Goal: Feedback & Contribution: Submit feedback/report problem

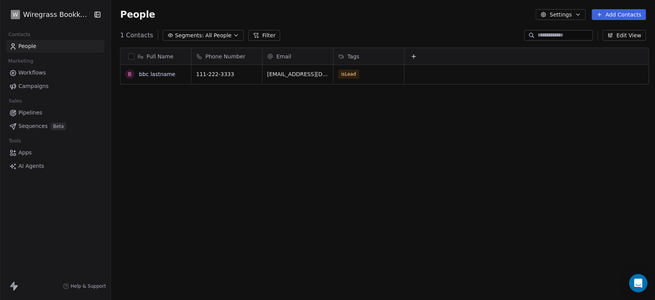
scroll to position [257, 540]
click at [58, 15] on html "W Wiregrass Bookkeeping Contacts People Marketing Workflows Campaigns Sales Pip…" at bounding box center [327, 150] width 655 height 300
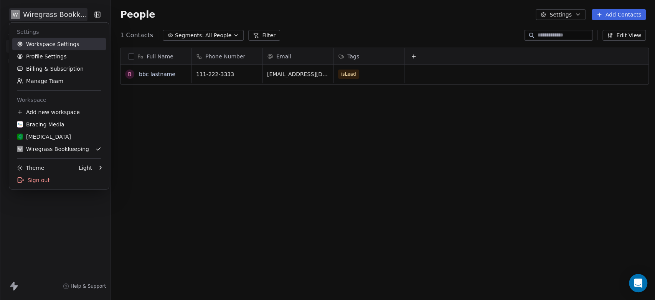
click at [55, 43] on link "Workspace Settings" at bounding box center [59, 44] width 94 height 12
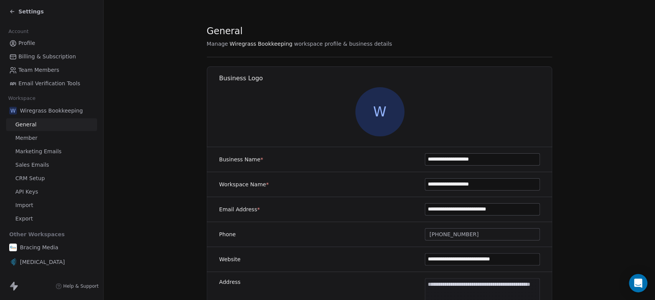
click at [28, 179] on span "CRM Setup" at bounding box center [30, 178] width 30 height 8
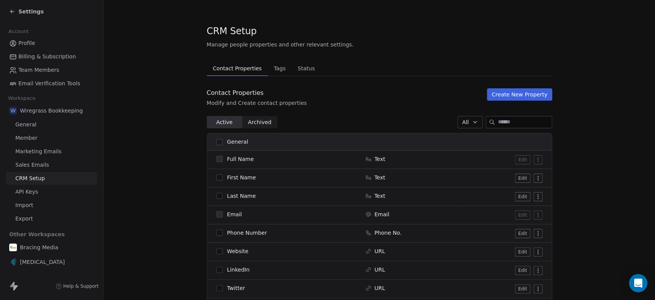
click at [32, 126] on span "General" at bounding box center [25, 125] width 21 height 8
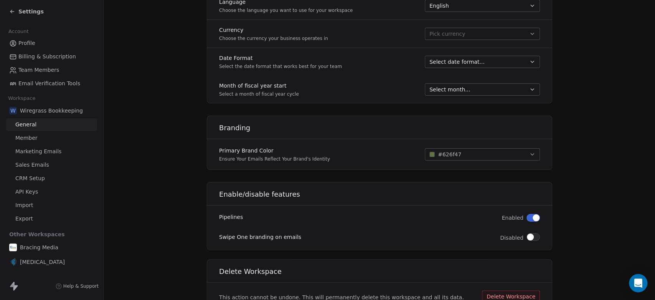
scroll to position [418, 0]
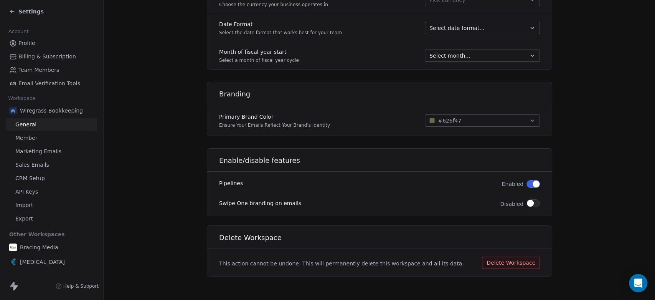
click at [30, 149] on span "Marketing Emails" at bounding box center [38, 151] width 46 height 8
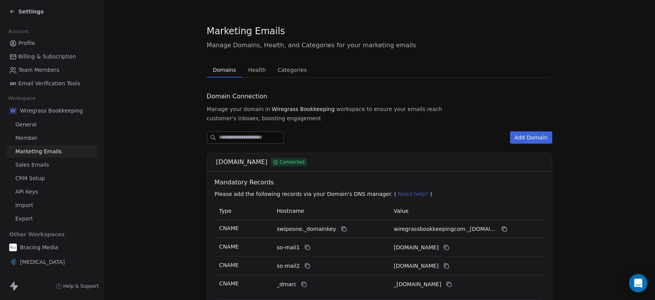
click at [530, 131] on button "Add Domain" at bounding box center [531, 137] width 42 height 12
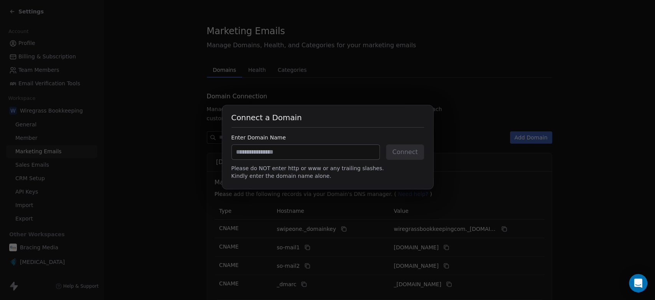
type input "*"
type input "**********"
click at [397, 153] on button "Connect" at bounding box center [405, 151] width 38 height 15
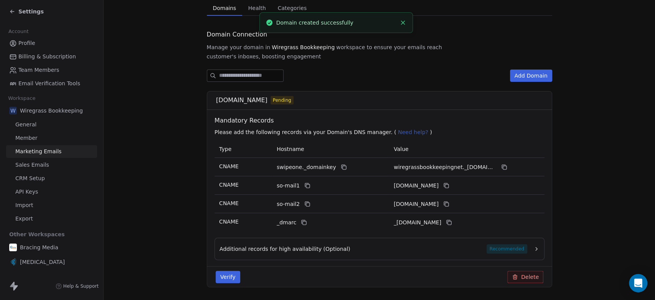
scroll to position [85, 0]
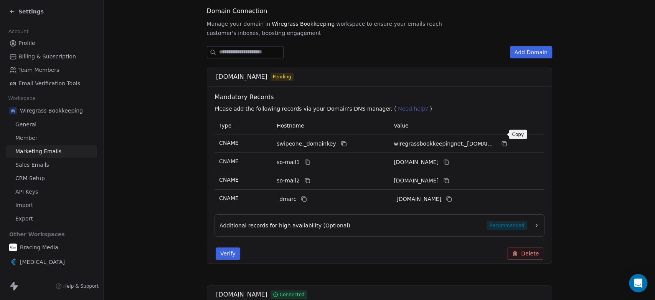
click at [501, 140] on icon at bounding box center [504, 143] width 6 height 6
drag, startPoint x: 497, startPoint y: 136, endPoint x: 507, endPoint y: 76, distance: 60.7
click at [500, 139] on button at bounding box center [504, 143] width 9 height 9
click at [340, 140] on icon at bounding box center [343, 143] width 6 height 6
click at [501, 140] on icon at bounding box center [504, 143] width 6 height 6
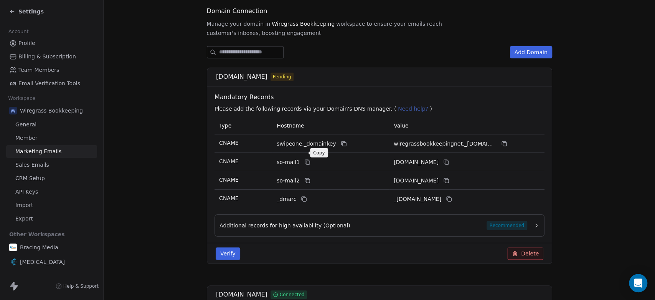
click at [304, 159] on icon at bounding box center [307, 162] width 6 height 6
click at [449, 159] on icon at bounding box center [446, 162] width 6 height 6
click at [304, 177] on icon at bounding box center [307, 180] width 6 height 6
click at [449, 177] on icon at bounding box center [446, 180] width 6 height 6
click at [301, 196] on icon at bounding box center [304, 199] width 6 height 6
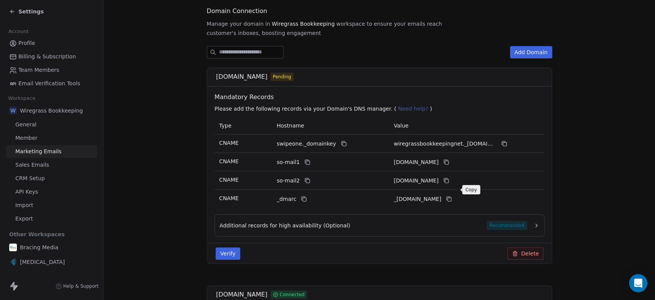
click at [452, 196] on icon at bounding box center [449, 199] width 6 height 6
click at [497, 221] on span "Recommended" at bounding box center [506, 225] width 41 height 9
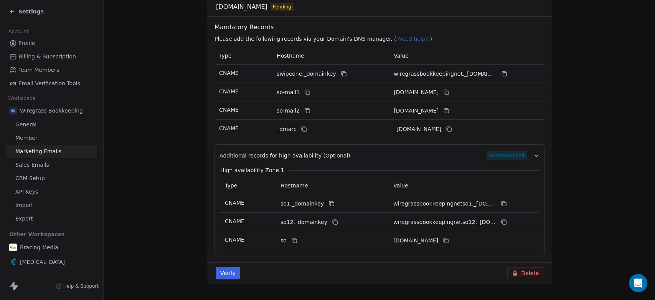
scroll to position [170, 0]
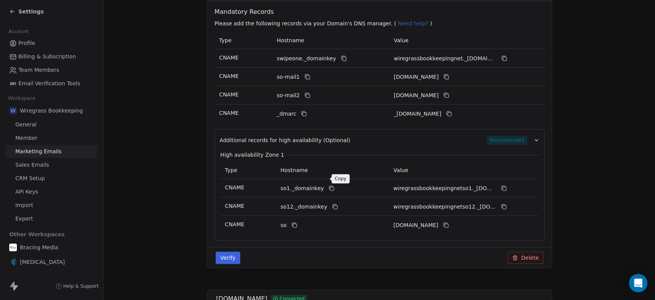
click at [328, 185] on icon at bounding box center [331, 188] width 6 height 6
click at [501, 185] on icon at bounding box center [504, 188] width 6 height 6
click at [331, 202] on button at bounding box center [334, 206] width 9 height 9
click at [502, 205] on icon at bounding box center [503, 206] width 3 height 3
click at [293, 220] on button at bounding box center [293, 224] width 9 height 9
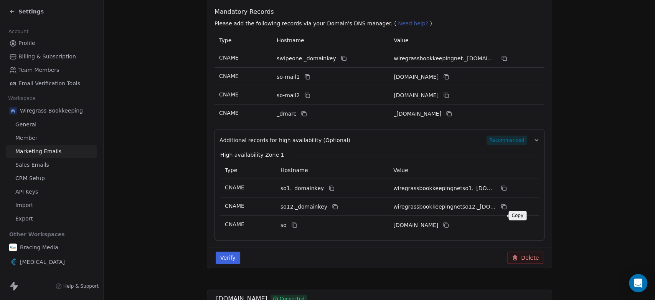
click at [449, 222] on icon at bounding box center [446, 225] width 6 height 6
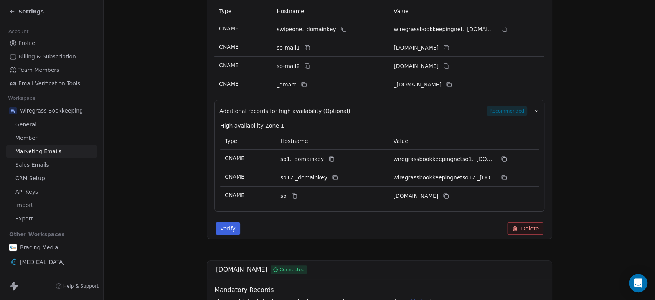
scroll to position [213, 0]
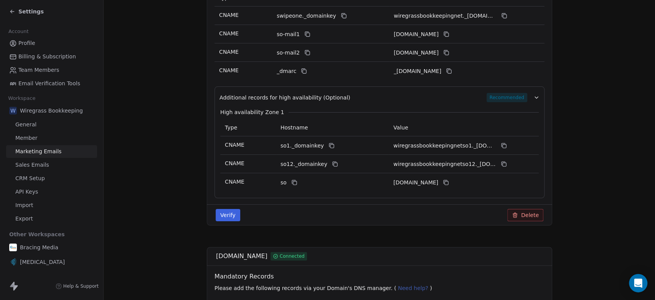
click at [226, 209] on button "Verify" at bounding box center [228, 215] width 25 height 12
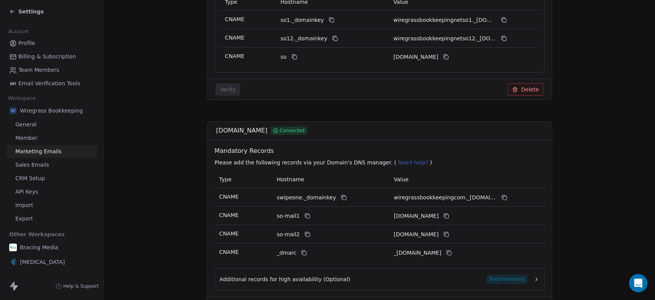
scroll to position [298, 0]
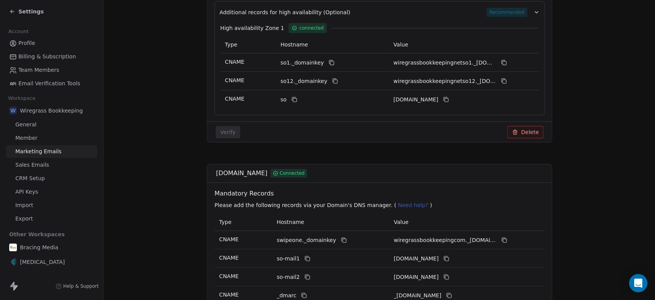
click at [27, 10] on span "Settings" at bounding box center [30, 12] width 25 height 8
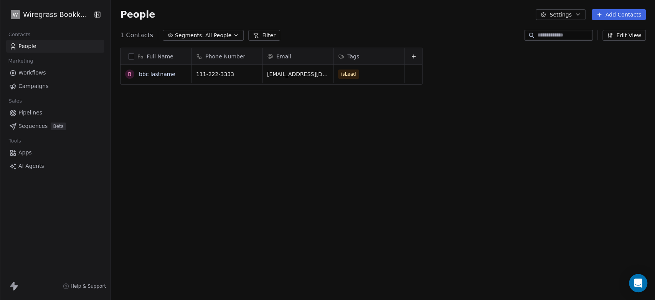
scroll to position [257, 540]
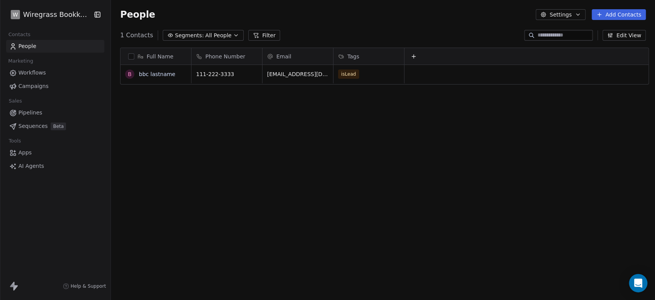
click at [33, 72] on span "Workflows" at bounding box center [32, 73] width 28 height 8
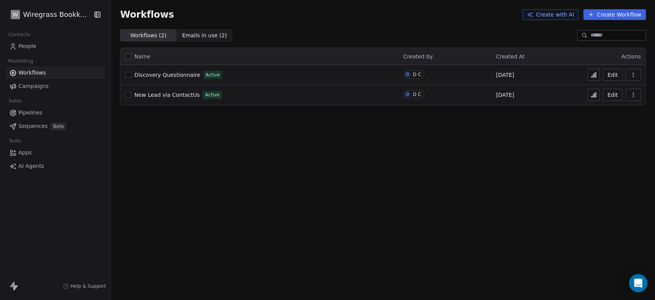
click at [611, 94] on button "Edit" at bounding box center [613, 95] width 20 height 12
click at [615, 72] on button "Edit" at bounding box center [613, 75] width 20 height 12
click at [78, 15] on html "W Wiregrass Bookkeeping Contacts People Marketing Workflows Campaigns Sales Pip…" at bounding box center [327, 150] width 655 height 300
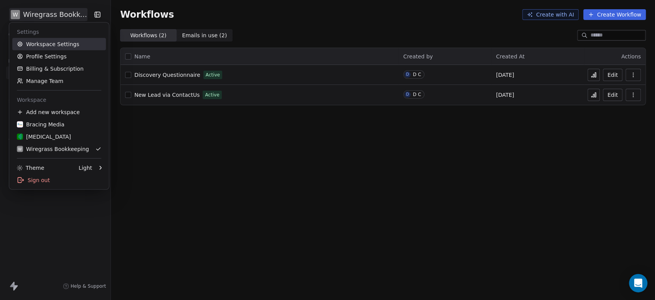
click at [63, 43] on link "Workspace Settings" at bounding box center [59, 44] width 94 height 12
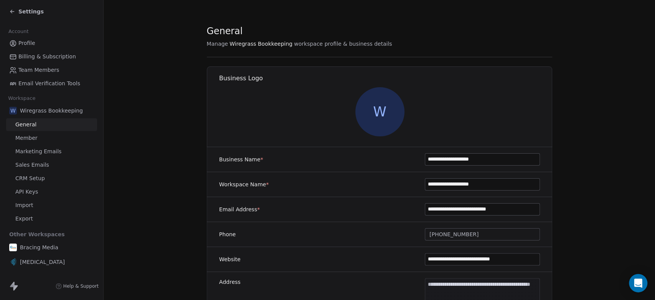
click at [28, 151] on span "Marketing Emails" at bounding box center [38, 151] width 46 height 8
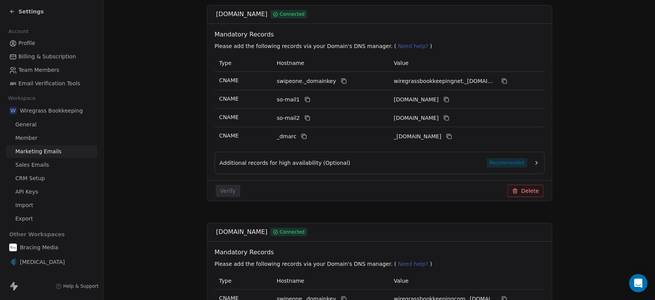
scroll to position [85, 0]
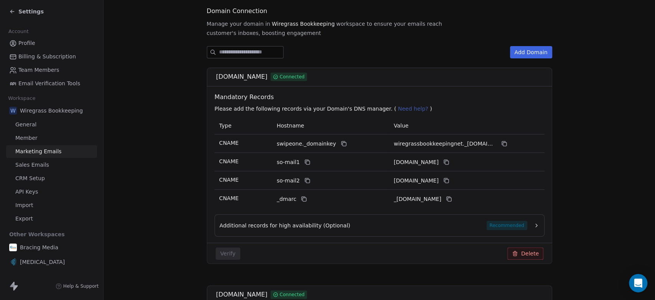
click at [506, 221] on span "Recommended" at bounding box center [506, 225] width 41 height 9
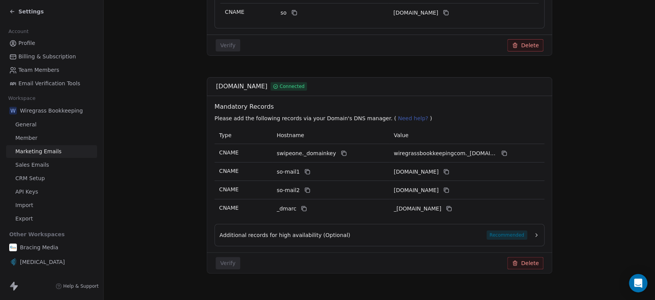
scroll to position [385, 0]
click at [524, 256] on button "Delete" at bounding box center [525, 262] width 36 height 12
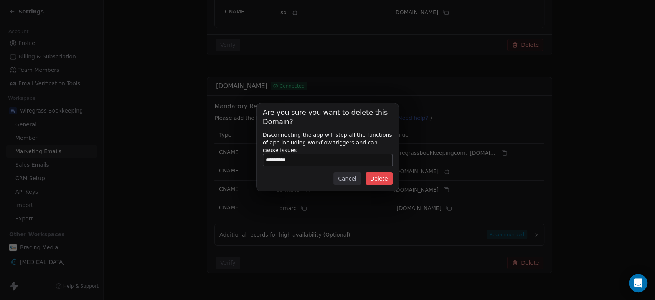
type input "**********"
click at [382, 176] on button "Delete" at bounding box center [379, 178] width 27 height 12
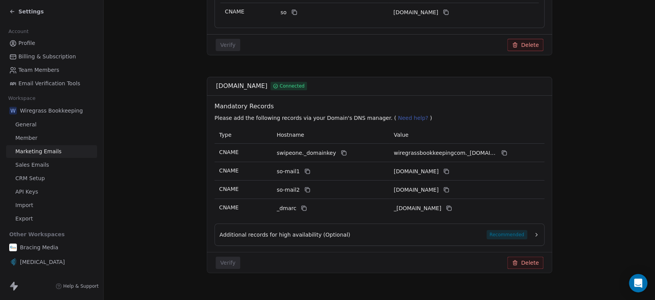
click at [528, 256] on button "Delete" at bounding box center [525, 262] width 36 height 12
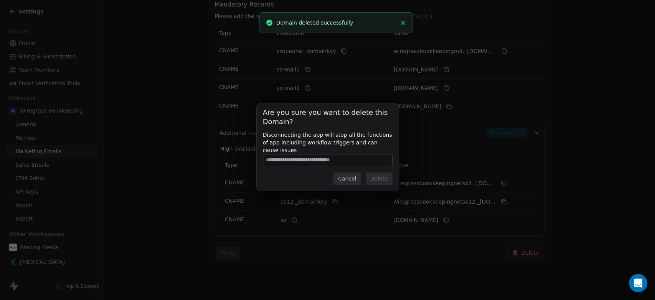
scroll to position [168, 0]
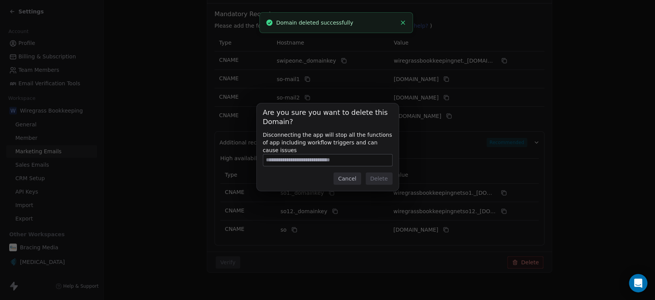
click at [345, 175] on button "Cancel" at bounding box center [347, 178] width 27 height 12
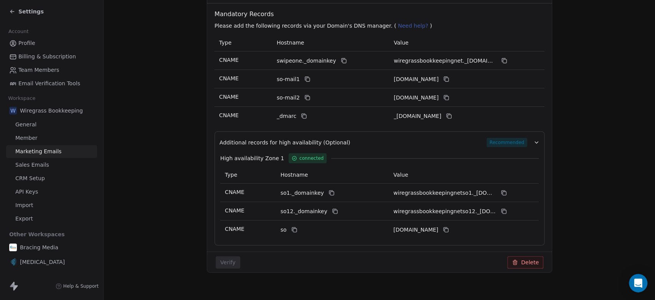
scroll to position [0, 0]
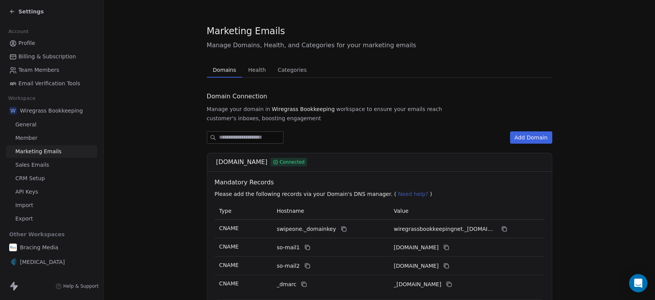
click at [253, 69] on span "Health" at bounding box center [257, 69] width 24 height 11
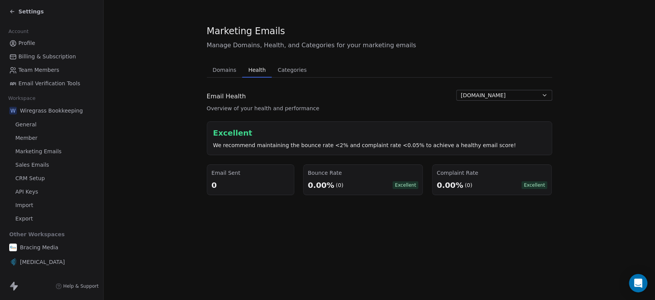
click at [291, 70] on span "Categories" at bounding box center [292, 69] width 35 height 11
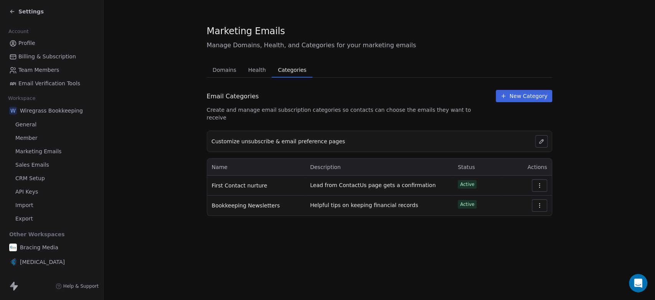
click at [522, 94] on span "New Category" at bounding box center [529, 96] width 38 height 8
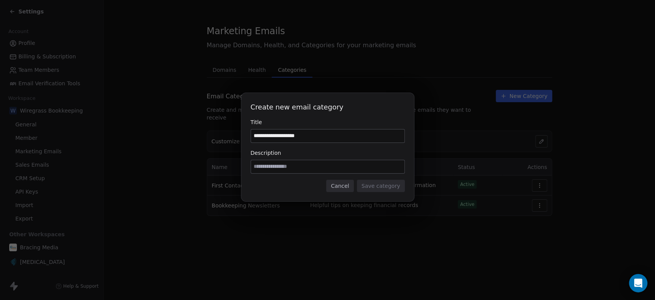
type input "**********"
click at [319, 169] on input at bounding box center [328, 166] width 154 height 13
type input "**********"
click at [372, 187] on button "Save category" at bounding box center [381, 186] width 48 height 12
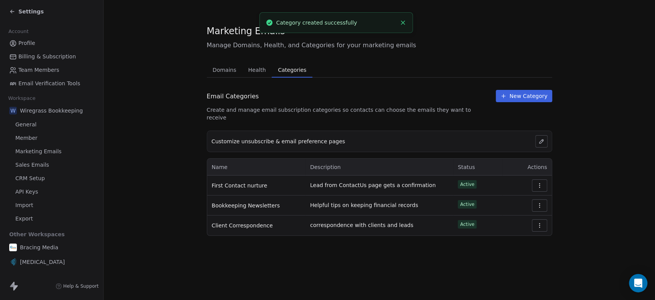
click at [583, 194] on section "Marketing Emails Manage Domains, Health, and Categories for your marketing emai…" at bounding box center [380, 130] width 552 height 260
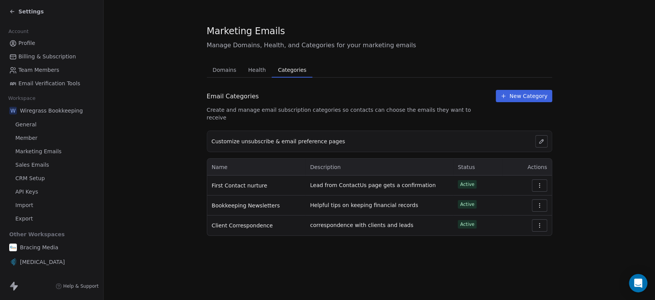
click at [534, 219] on button "button" at bounding box center [539, 225] width 15 height 12
click at [513, 250] on div "De-activate" at bounding box center [519, 249] width 49 height 13
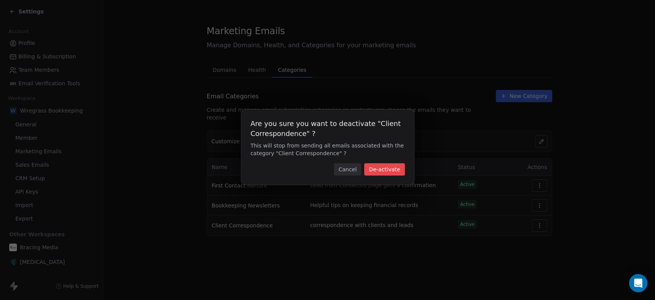
click at [391, 170] on button "De-activate" at bounding box center [384, 169] width 40 height 12
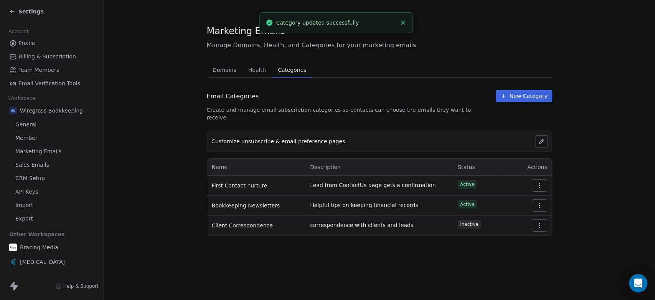
click at [540, 222] on icon "button" at bounding box center [540, 225] width 6 height 6
click at [403, 236] on section "Marketing Emails Manage Domains, Health, and Categories for your marketing emai…" at bounding box center [380, 130] width 552 height 260
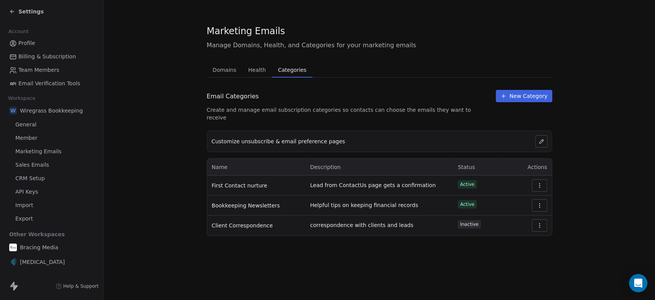
click at [540, 182] on icon "button" at bounding box center [540, 185] width 6 height 6
click at [512, 194] on div "Edit" at bounding box center [519, 196] width 49 height 13
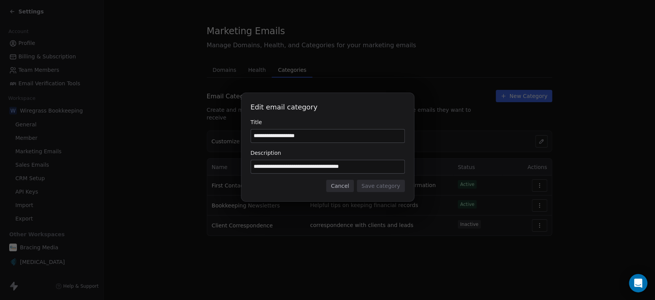
drag, startPoint x: 310, startPoint y: 137, endPoint x: 237, endPoint y: 134, distance: 72.6
click at [237, 134] on div "**********" at bounding box center [327, 150] width 655 height 139
type input "*"
type input "**********"
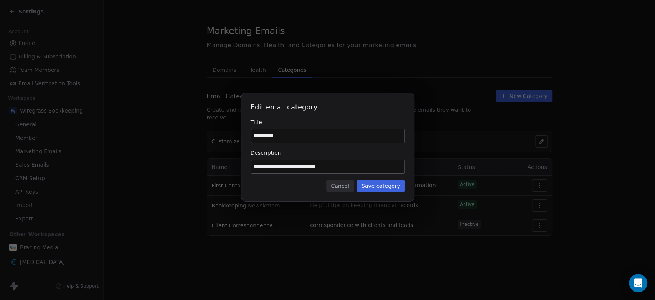
click at [383, 181] on button "Save category" at bounding box center [381, 186] width 48 height 12
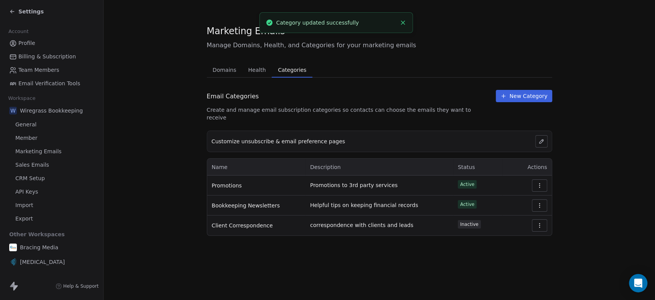
click at [542, 202] on icon "button" at bounding box center [540, 205] width 6 height 6
click at [509, 215] on div "Edit" at bounding box center [519, 216] width 49 height 13
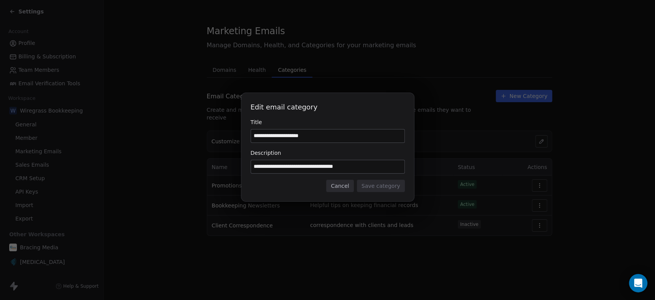
click at [269, 134] on input "**********" at bounding box center [328, 135] width 154 height 13
type input "**********"
click at [378, 187] on button "Save category" at bounding box center [381, 186] width 48 height 12
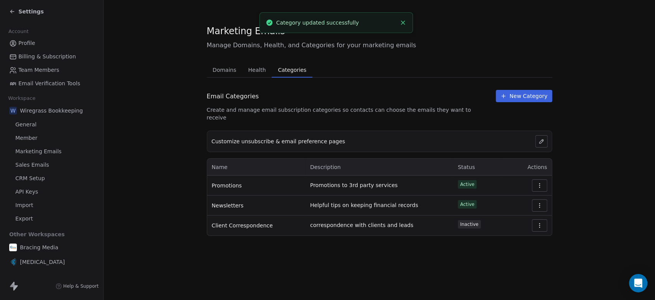
click at [539, 182] on icon "button" at bounding box center [540, 185] width 6 height 6
click at [513, 196] on div "Edit" at bounding box center [519, 196] width 49 height 13
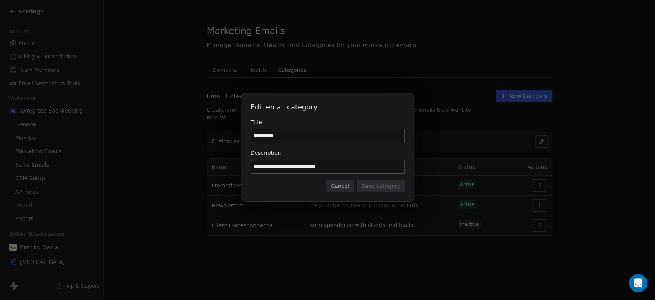
drag, startPoint x: 350, startPoint y: 168, endPoint x: 237, endPoint y: 161, distance: 113.1
click at [237, 161] on div "**********" at bounding box center [327, 150] width 655 height 139
type input "**********"
click at [385, 183] on button "Save category" at bounding box center [381, 186] width 48 height 12
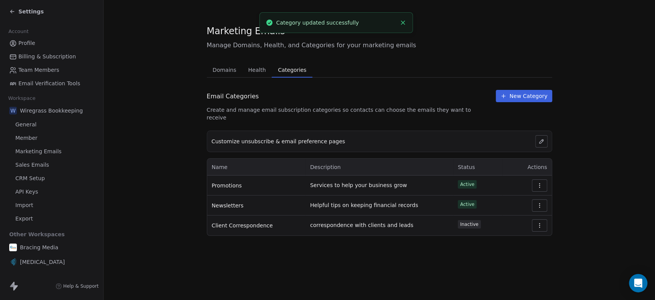
click at [538, 222] on icon "button" at bounding box center [540, 225] width 6 height 6
click at [509, 234] on div "Edit" at bounding box center [519, 236] width 49 height 13
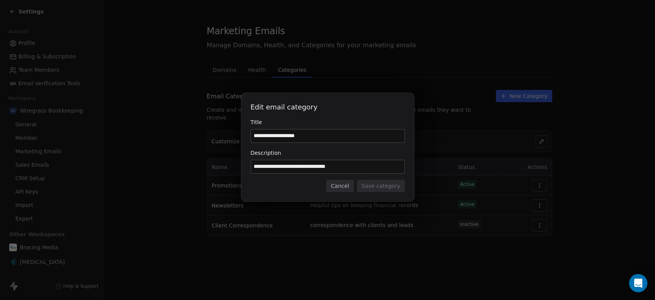
drag, startPoint x: 322, startPoint y: 137, endPoint x: 225, endPoint y: 136, distance: 97.5
click at [225, 136] on div "**********" at bounding box center [327, 150] width 655 height 139
type input "*********"
type input "*"
type input "**********"
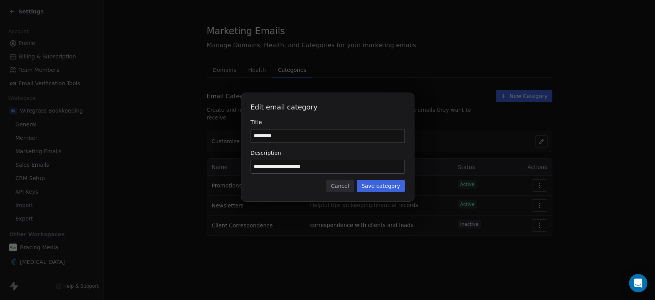
click at [344, 141] on input "*********" at bounding box center [328, 135] width 154 height 13
drag, startPoint x: 344, startPoint y: 141, endPoint x: 654, endPoint y: 119, distance: 311.3
click at [654, 119] on div "**********" at bounding box center [327, 150] width 655 height 139
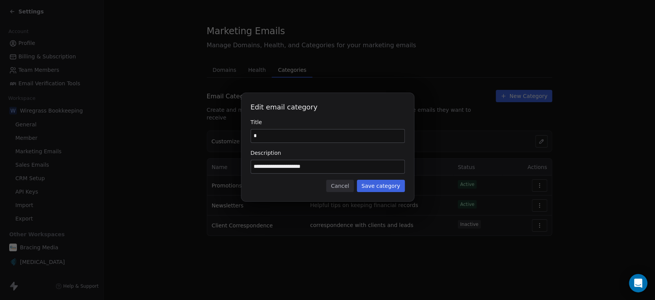
type input "*********"
click at [278, 166] on input "**********" at bounding box center [328, 166] width 154 height 13
click at [279, 165] on input "**********" at bounding box center [328, 166] width 154 height 13
type input "**********"
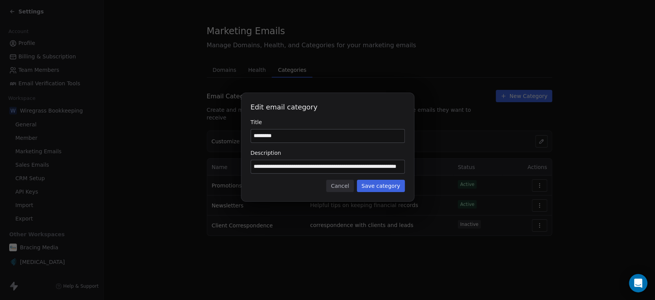
scroll to position [0, 26]
click at [377, 186] on button "Save category" at bounding box center [381, 186] width 48 height 12
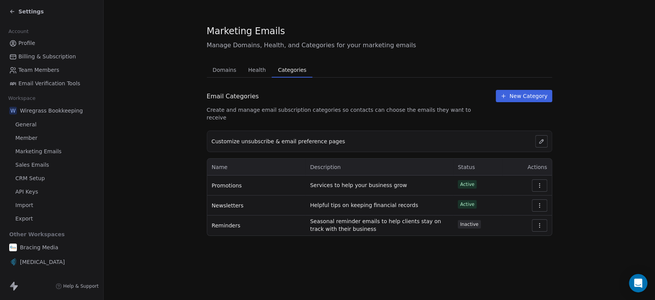
click at [540, 222] on icon "button" at bounding box center [540, 225] width 6 height 6
click at [512, 251] on div "Activate" at bounding box center [519, 249] width 49 height 13
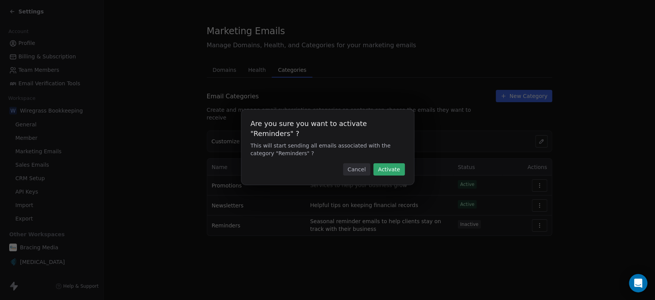
click at [387, 166] on button "Activate" at bounding box center [388, 169] width 31 height 12
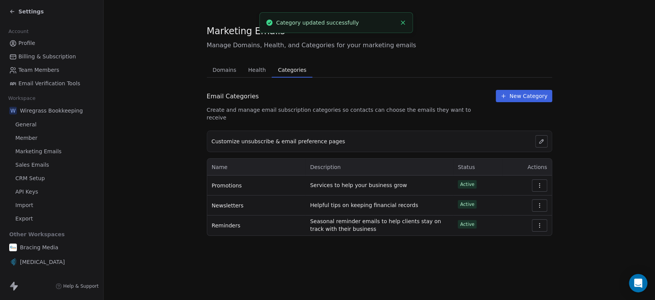
click at [399, 264] on div "Marketing Emails Manage Domains, Health, and Categories for your marketing emai…" at bounding box center [380, 150] width 552 height 300
click at [180, 171] on section "Marketing Emails Manage Domains, Health, and Categories for your marketing emai…" at bounding box center [380, 130] width 552 height 260
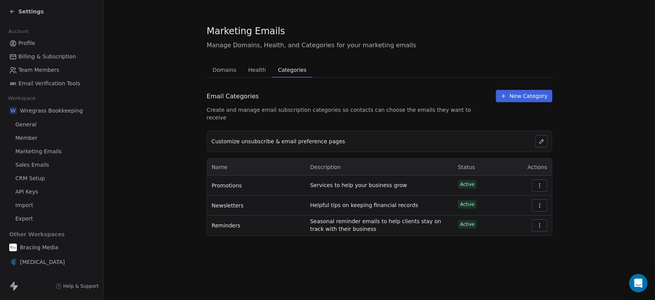
click at [255, 70] on span "Health" at bounding box center [257, 69] width 24 height 11
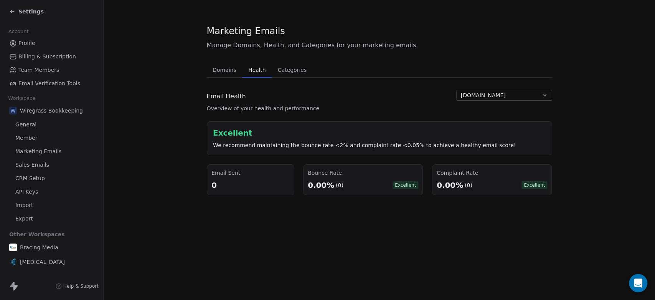
click at [224, 67] on span "Domains" at bounding box center [225, 69] width 30 height 11
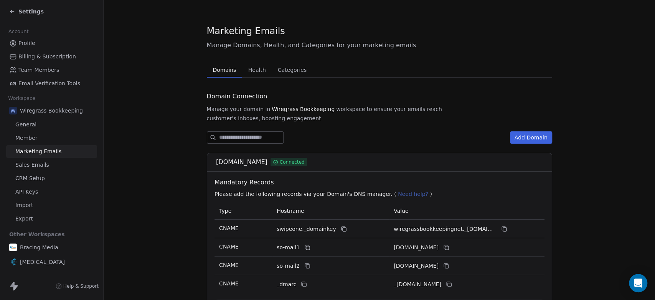
click at [29, 165] on span "Sales Emails" at bounding box center [32, 165] width 34 height 8
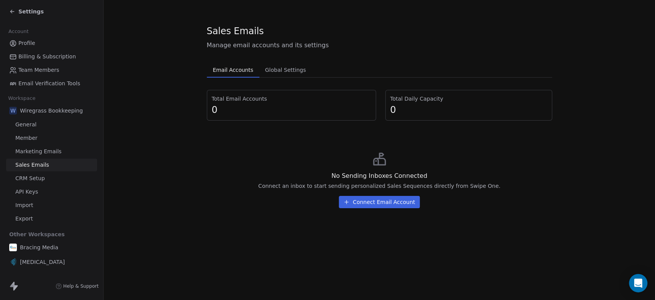
click at [31, 193] on span "API Keys" at bounding box center [26, 192] width 23 height 8
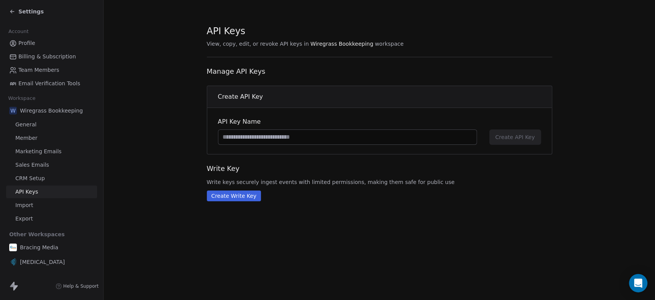
click at [23, 9] on span "Settings" at bounding box center [30, 12] width 25 height 8
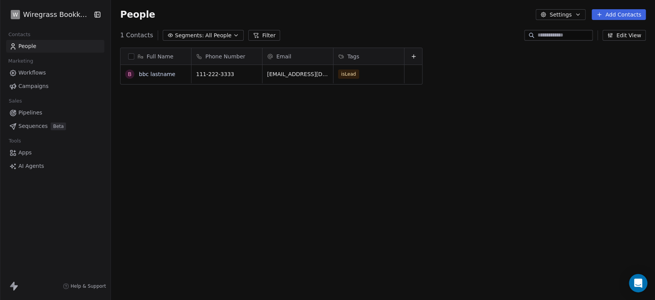
scroll to position [257, 540]
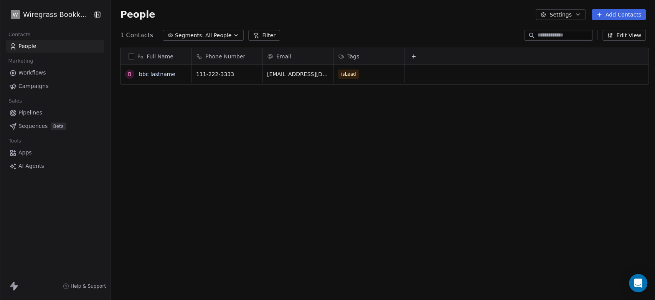
click at [88, 285] on span "Help & Support" at bounding box center [88, 286] width 35 height 6
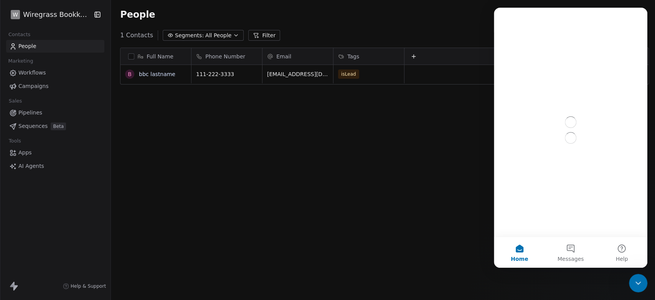
scroll to position [0, 0]
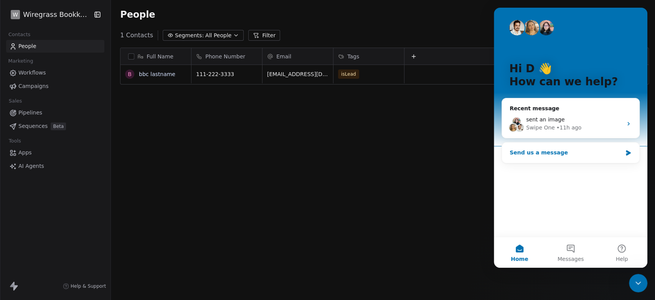
click at [569, 157] on div "Send us a message" at bounding box center [570, 152] width 137 height 20
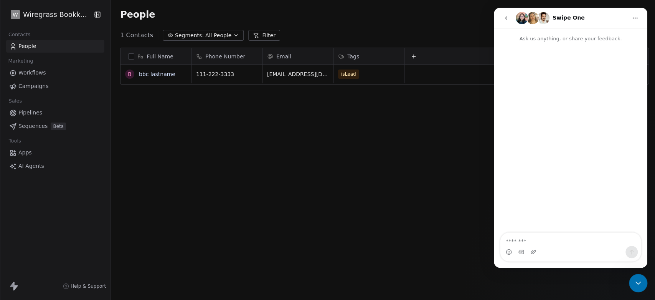
click at [531, 239] on textarea "Message…" at bounding box center [571, 239] width 140 height 13
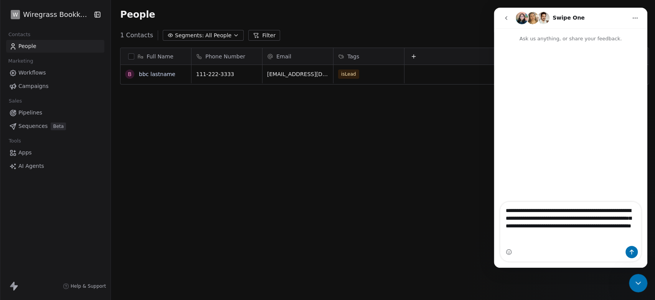
type textarea "**********"
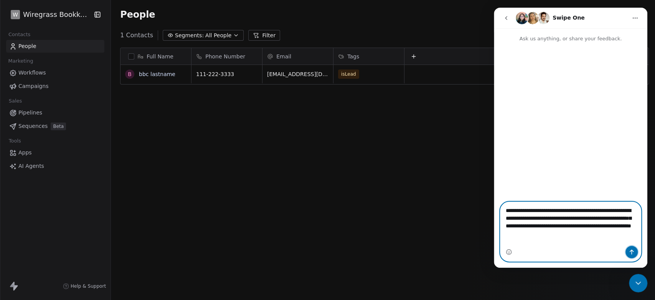
click at [633, 252] on icon "Send a message…" at bounding box center [632, 252] width 6 height 6
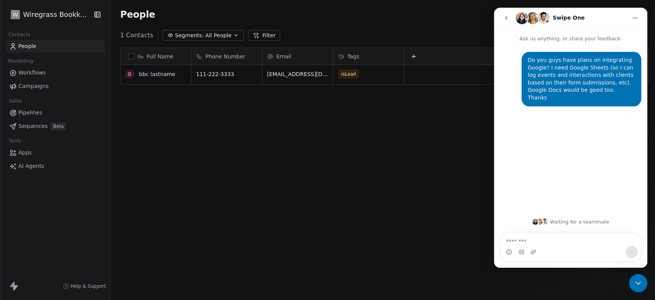
click at [641, 283] on icon "Close Intercom Messenger" at bounding box center [638, 282] width 9 height 9
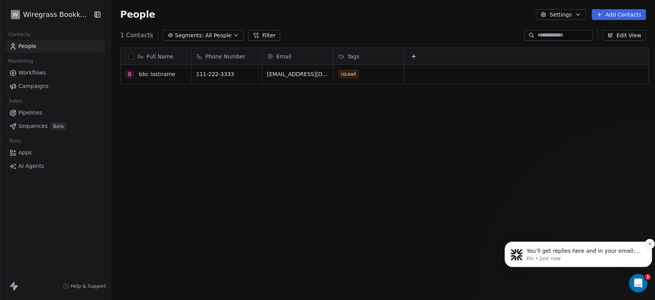
click at [651, 244] on icon "Dismiss notification" at bounding box center [650, 243] width 4 height 4
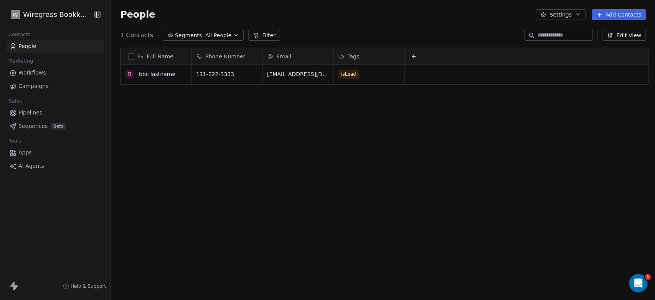
click at [376, 180] on div "Full Name b bbc lastname Phone Number Email Tags [PHONE_NUMBER] [EMAIL_ADDRESS]…" at bounding box center [383, 173] width 544 height 264
